Goal: Information Seeking & Learning: Learn about a topic

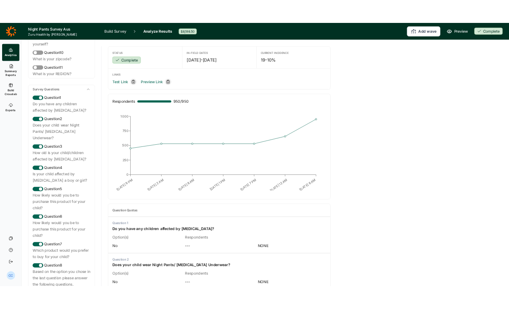
scroll to position [320, 0]
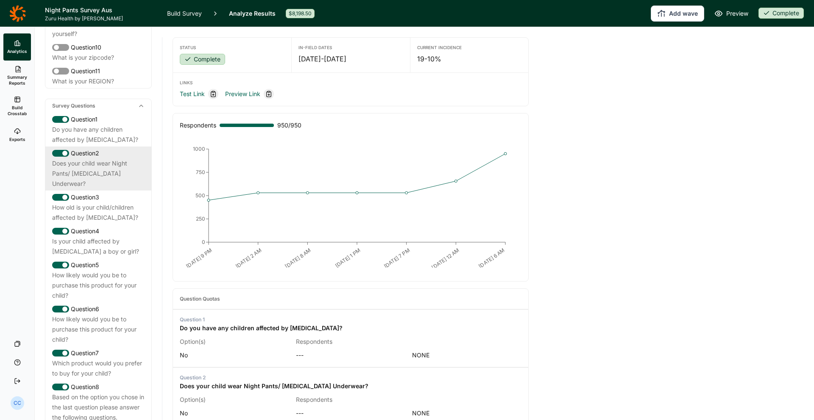
drag, startPoint x: 133, startPoint y: 161, endPoint x: 134, endPoint y: 169, distance: 7.7
click at [133, 161] on div "Does your child wear Night Pants/ Bedwetting Underwear?" at bounding box center [98, 174] width 92 height 31
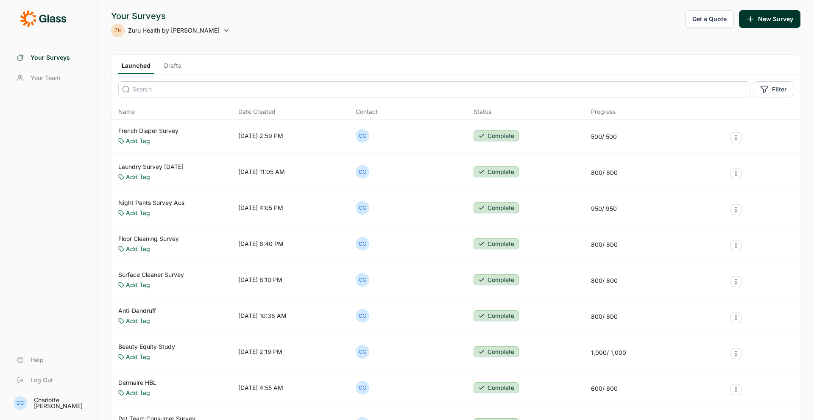
click at [163, 167] on link "Laundry Survey [DATE]" at bounding box center [150, 167] width 65 height 8
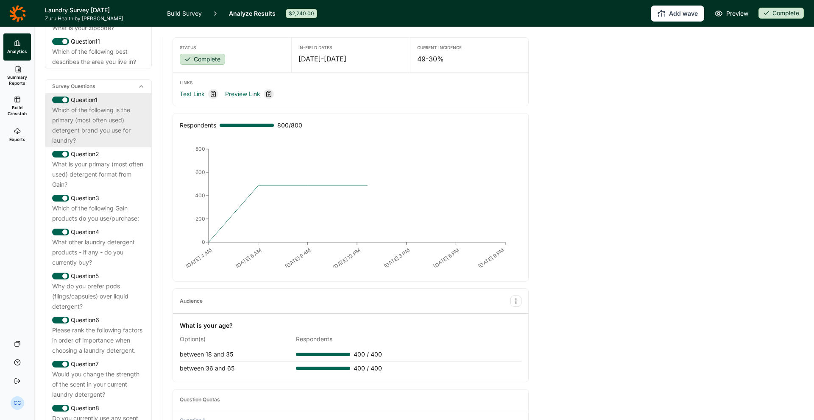
scroll to position [318, 0]
click at [113, 147] on div "Which of the following is the primary (most often used) detergent brand you use…" at bounding box center [98, 126] width 92 height 41
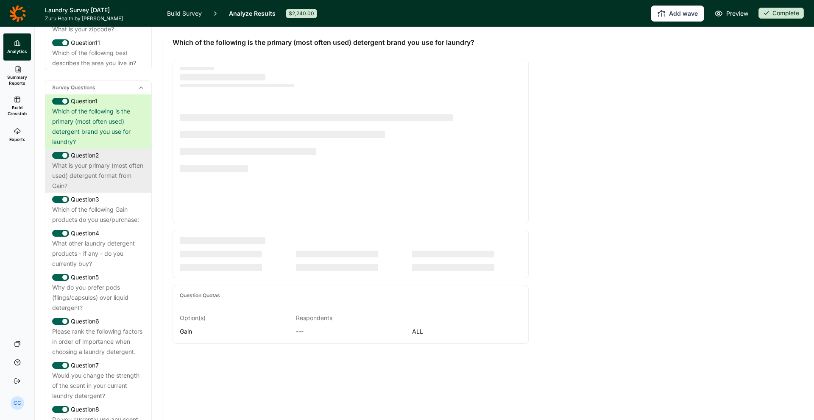
click at [129, 188] on div "What is your primary (most often used) detergent format from Gain?" at bounding box center [98, 176] width 92 height 31
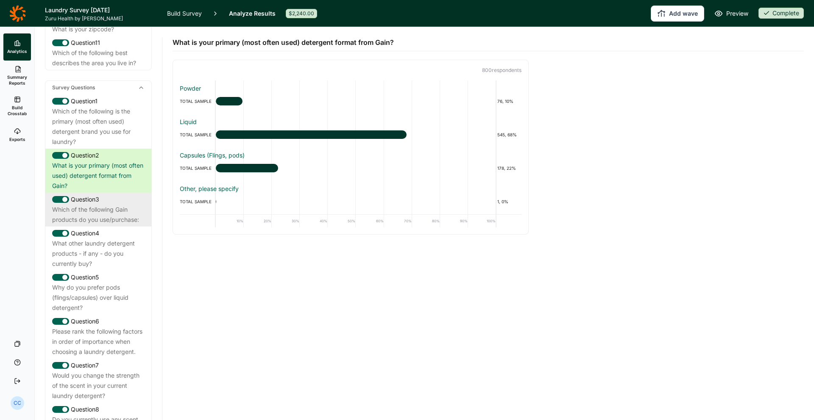
click at [130, 204] on div "Question 3 Which of the following Gain products do you use/purchase:" at bounding box center [98, 210] width 106 height 34
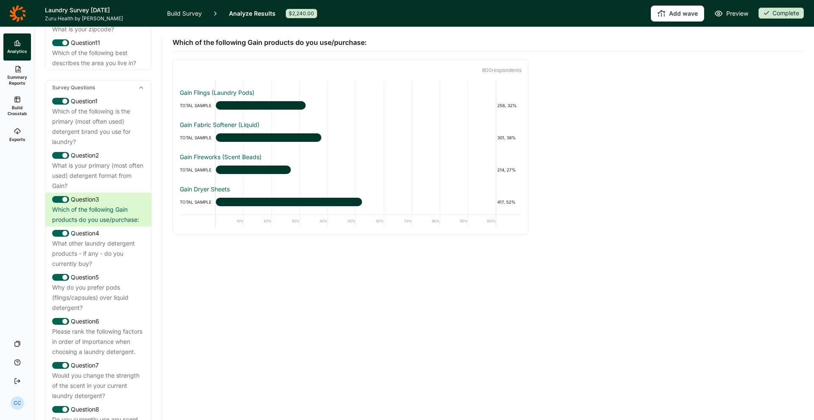
scroll to position [60, 0]
click at [86, 268] on div "What other laundry detergent products - if any - do you currently buy?" at bounding box center [98, 254] width 92 height 31
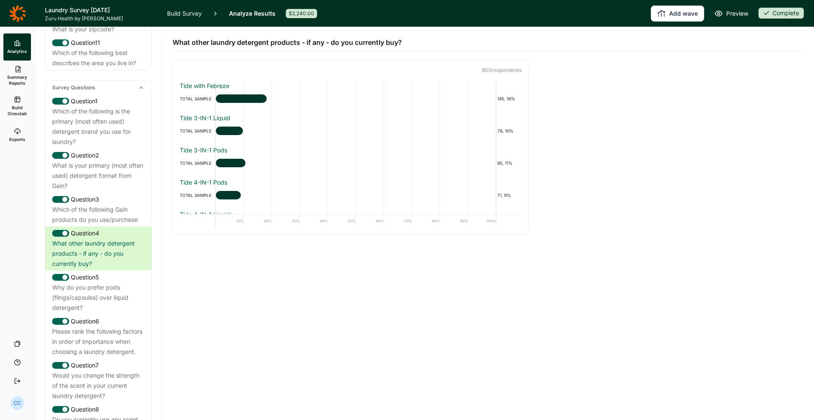
scroll to position [0, 0]
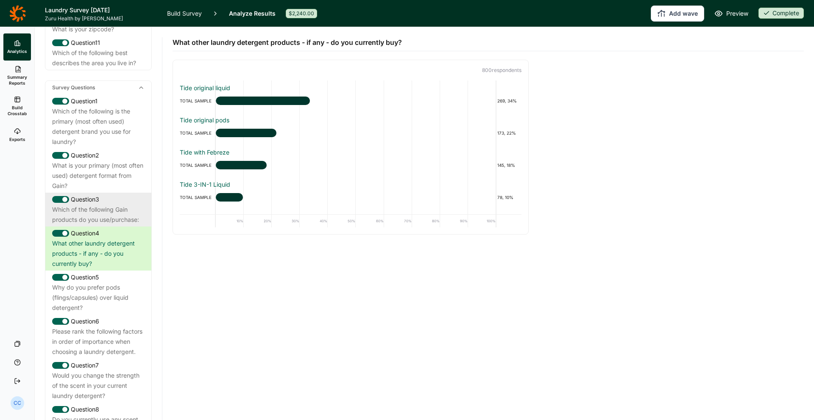
click at [110, 205] on div "Question 3" at bounding box center [98, 200] width 92 height 10
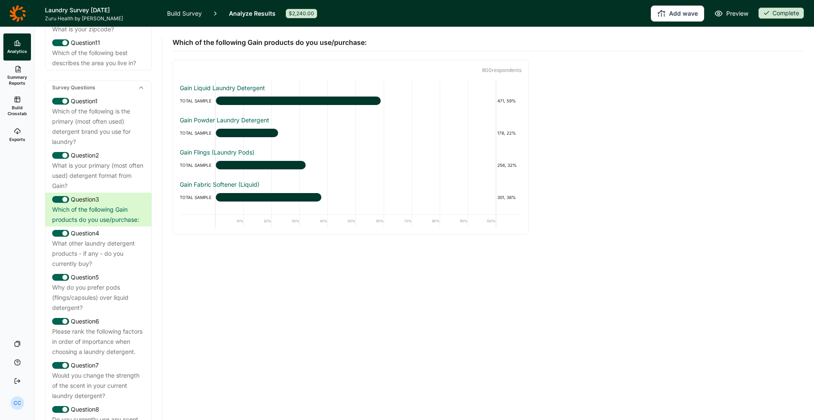
scroll to position [318, 0]
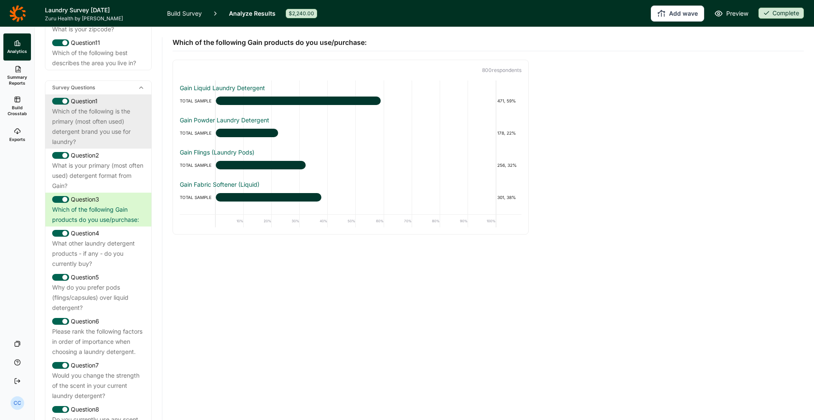
click at [116, 144] on div "Which of the following is the primary (most often used) detergent brand you use…" at bounding box center [98, 126] width 92 height 41
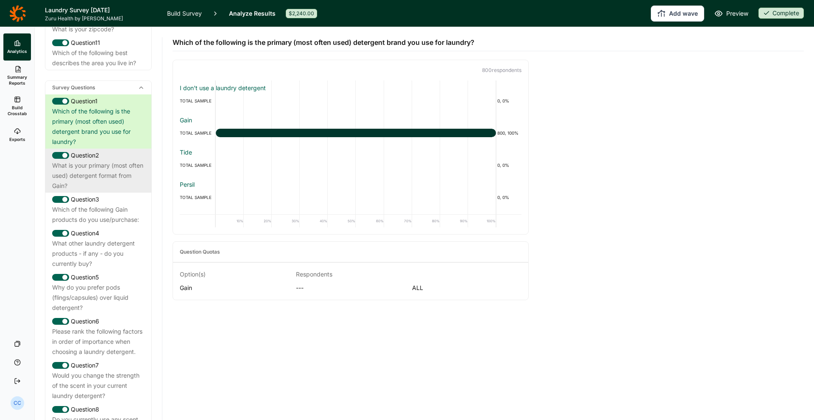
click at [122, 177] on div "What is your primary (most often used) detergent format from Gain?" at bounding box center [98, 176] width 92 height 31
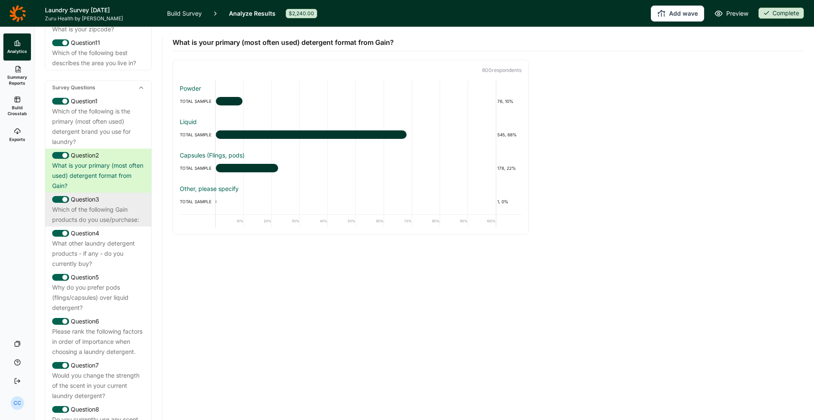
click at [113, 225] on div "Which of the following Gain products do you use/purchase:" at bounding box center [98, 215] width 92 height 20
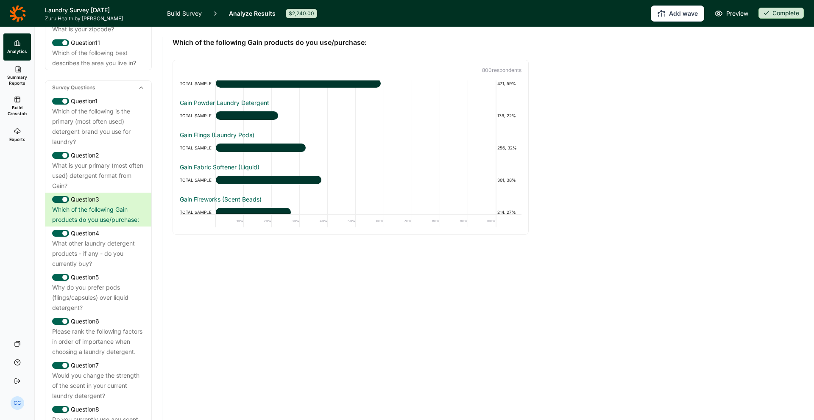
scroll to position [60, 0]
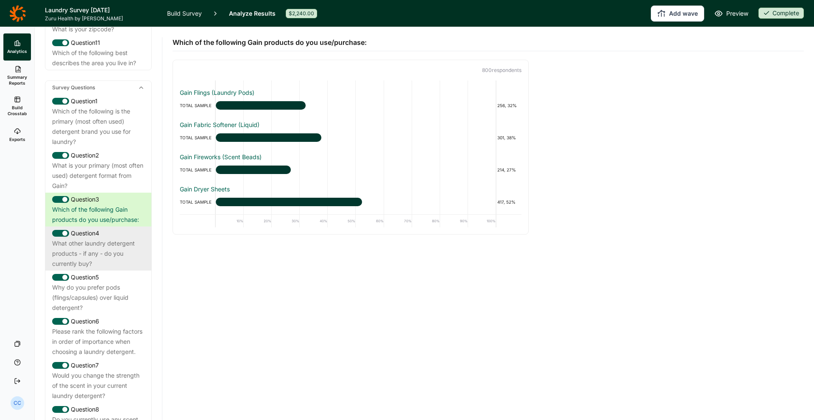
click at [144, 269] on div "What other laundry detergent products - if any - do you currently buy?" at bounding box center [98, 254] width 92 height 31
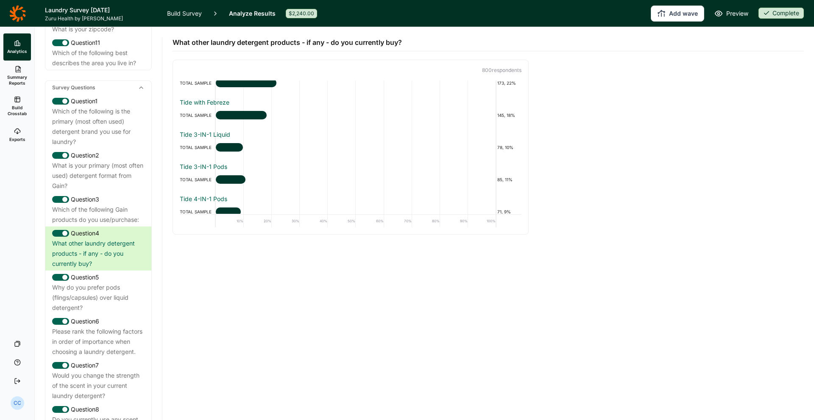
scroll to position [0, 0]
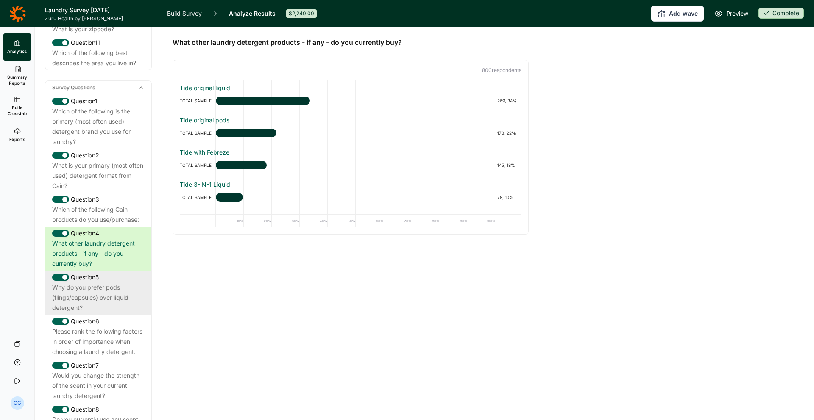
click at [95, 300] on div "Why do you prefer pods (flings/capsules) over liquid detergent?" at bounding box center [98, 298] width 92 height 31
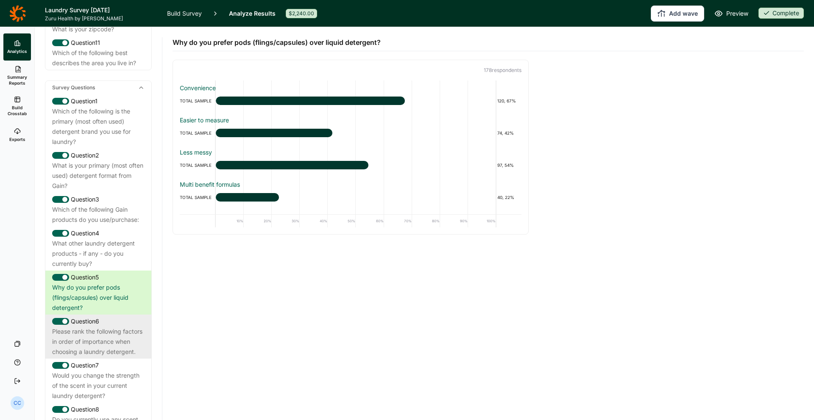
click at [96, 351] on div "Please rank the following factors in order of importance when choosing a laundr…" at bounding box center [98, 342] width 92 height 31
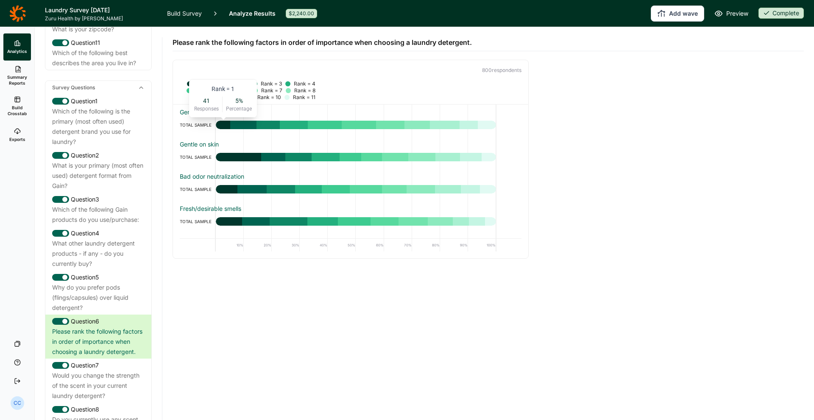
click at [224, 124] on div at bounding box center [223, 125] width 14 height 8
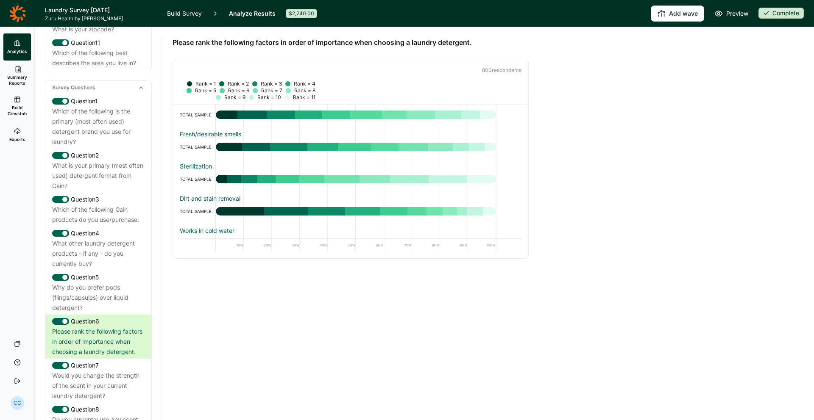
scroll to position [221, 0]
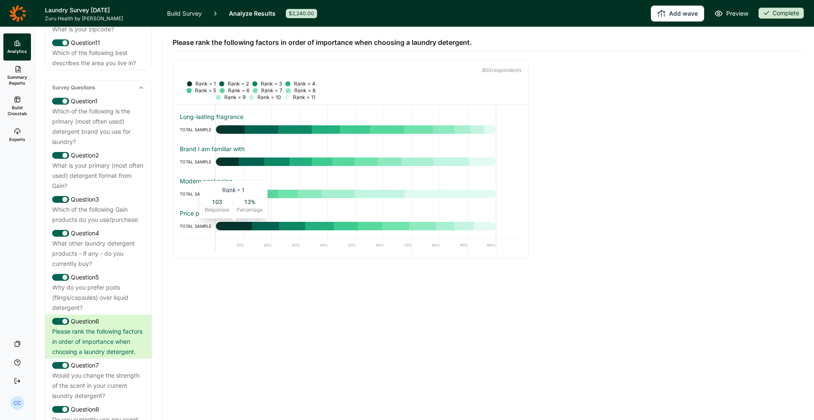
click at [234, 228] on div at bounding box center [234, 226] width 36 height 8
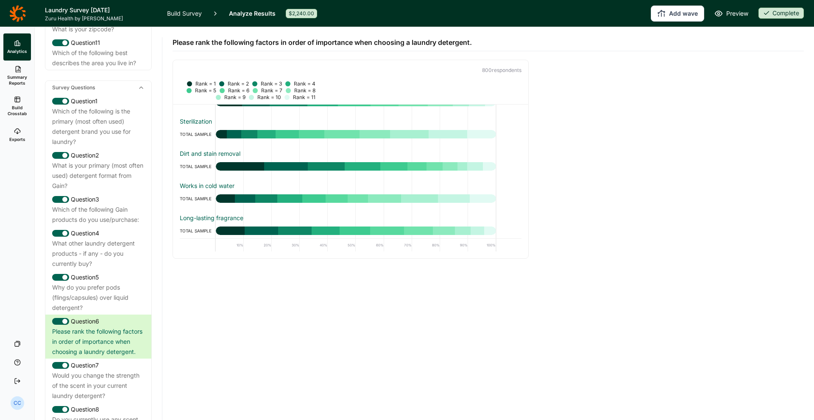
scroll to position [90, 0]
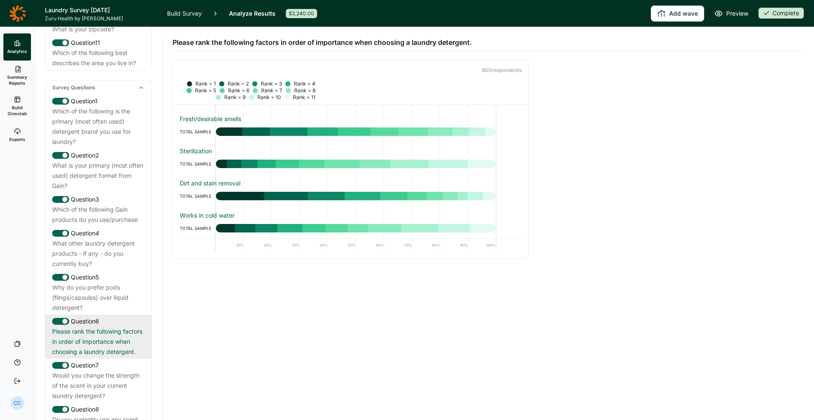
click at [80, 359] on div "Question 6 Please rank the following factors in order of importance when choosi…" at bounding box center [98, 337] width 106 height 44
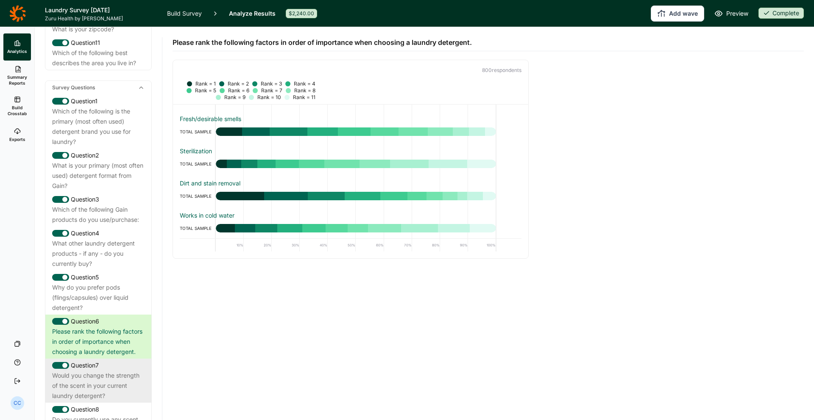
click at [91, 371] on div "Question 7" at bounding box center [98, 366] width 92 height 10
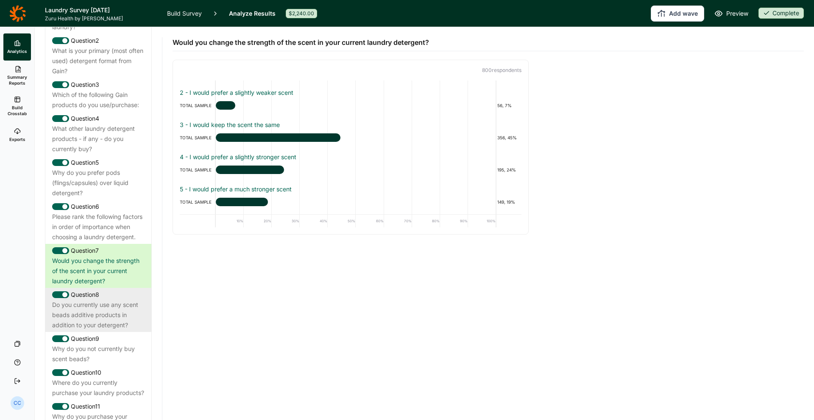
scroll to position [503, 0]
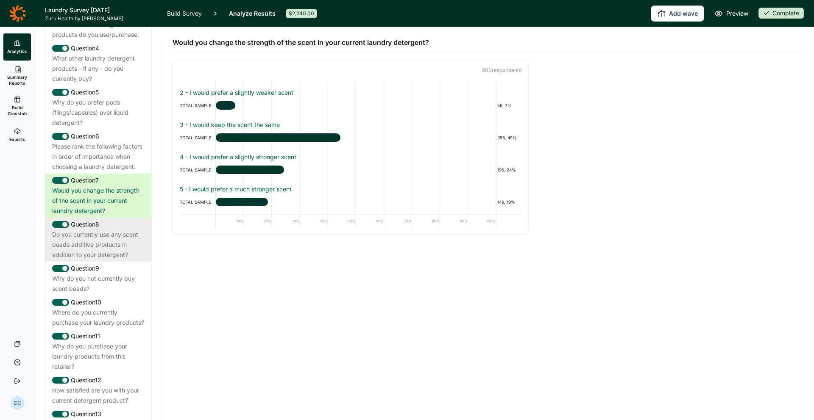
click at [72, 260] on div "Do you currently use any scent beads additive products in addition to your dete…" at bounding box center [98, 245] width 92 height 31
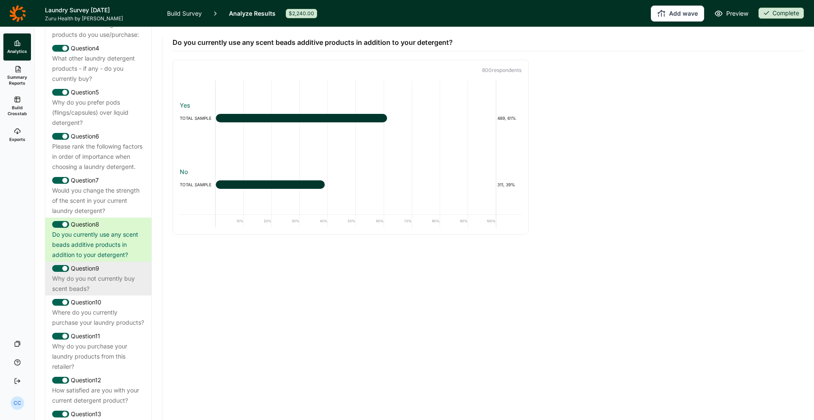
click at [82, 288] on div "Why do you not currently buy scent beads?" at bounding box center [98, 284] width 92 height 20
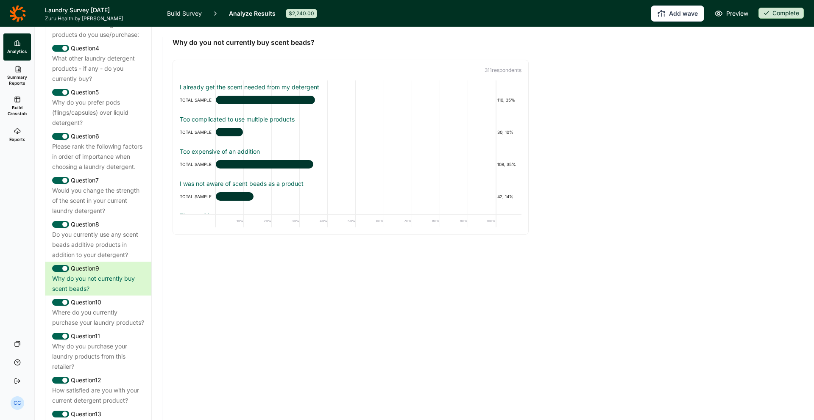
scroll to position [0, 0]
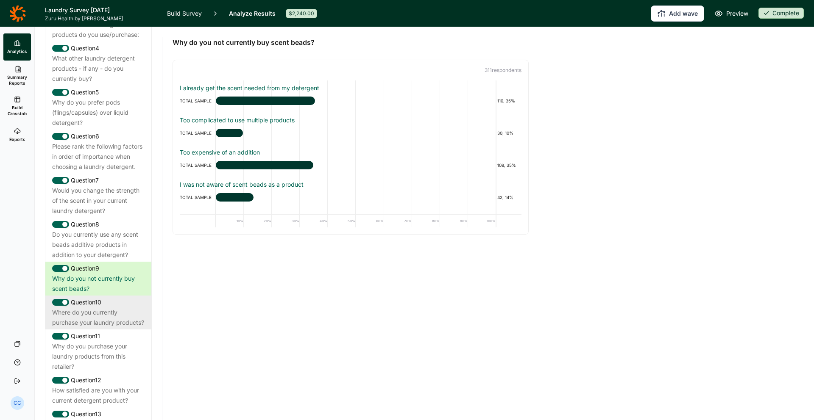
click at [104, 328] on div "Where do you currently purchase your laundry products?" at bounding box center [98, 318] width 92 height 20
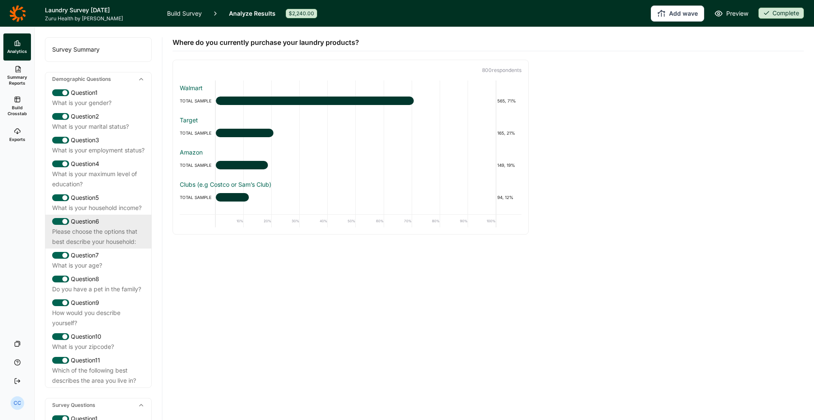
click at [123, 242] on div "Please choose the options that best describe your household:" at bounding box center [98, 237] width 92 height 20
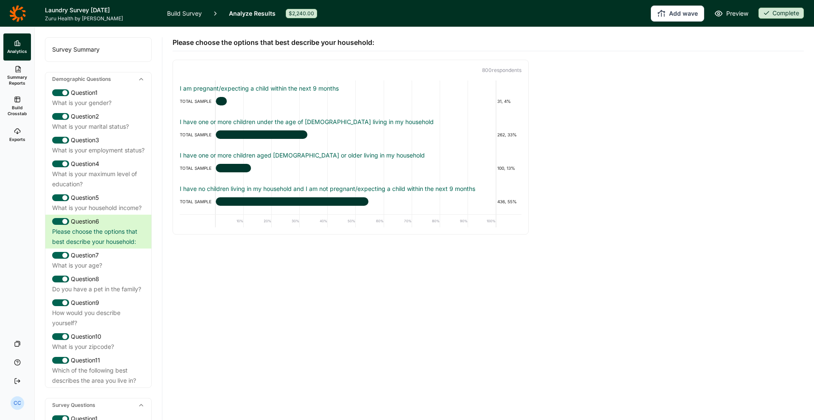
click at [128, 52] on div "Survey Summary" at bounding box center [98, 50] width 106 height 24
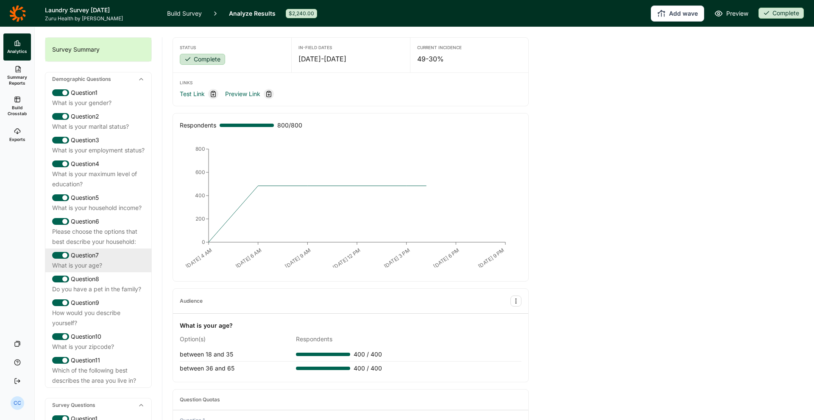
click at [132, 261] on div "Question 7" at bounding box center [98, 256] width 92 height 10
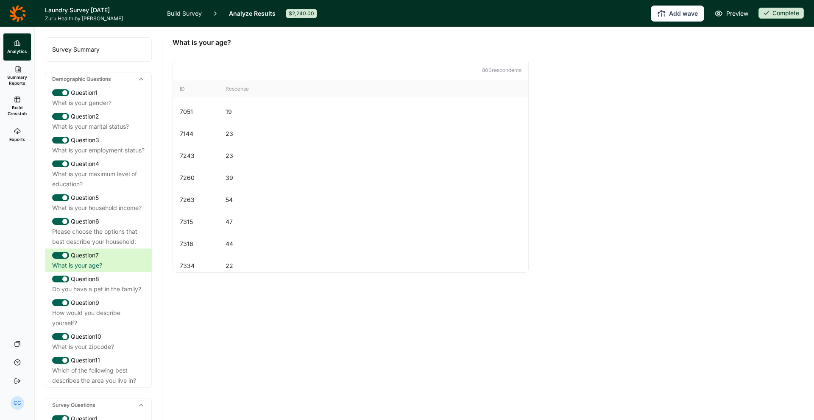
click at [124, 50] on div "Survey Summary" at bounding box center [98, 50] width 106 height 24
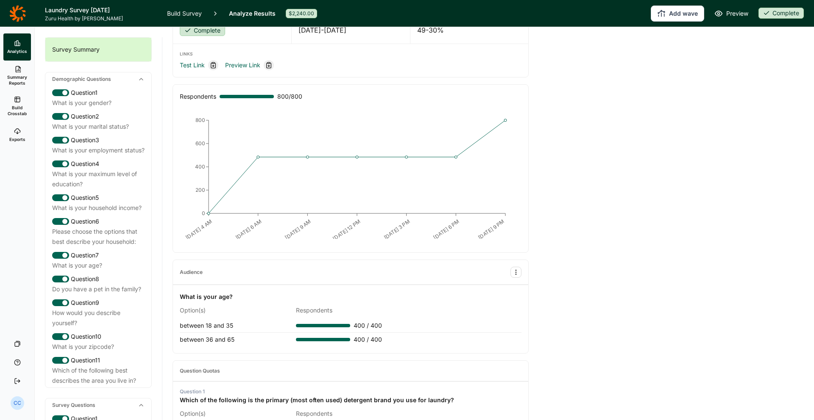
scroll to position [29, 0]
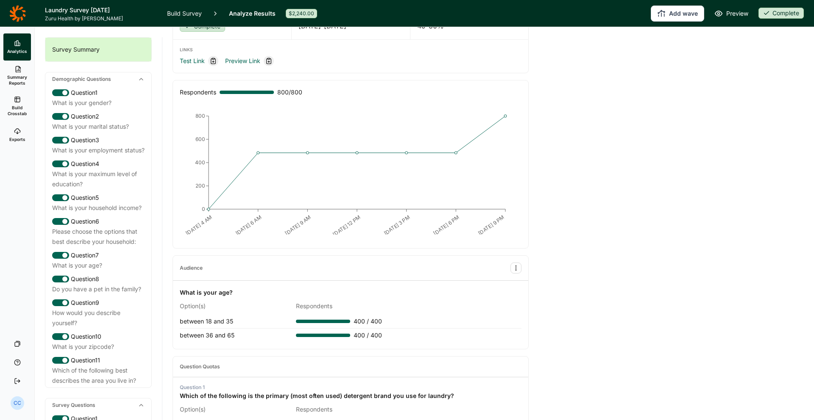
click at [117, 77] on div "Demographic Questions" at bounding box center [98, 79] width 106 height 14
click at [125, 79] on div "Demographic Questions" at bounding box center [98, 79] width 106 height 14
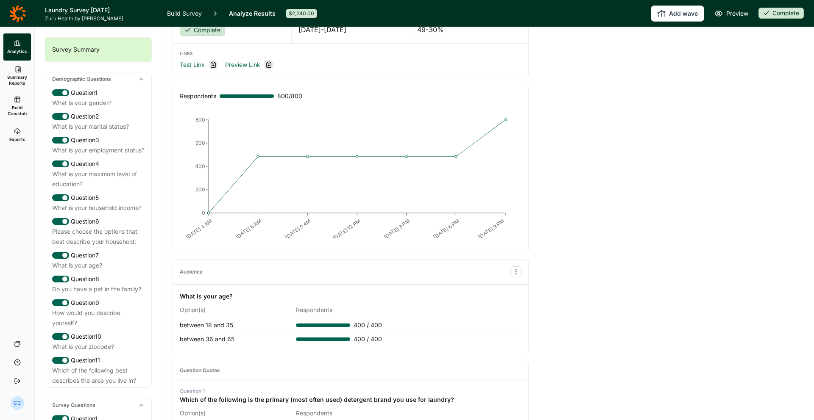
click at [136, 77] on div "Demographic Questions" at bounding box center [98, 79] width 106 height 14
